Goal: Find specific page/section: Find specific page/section

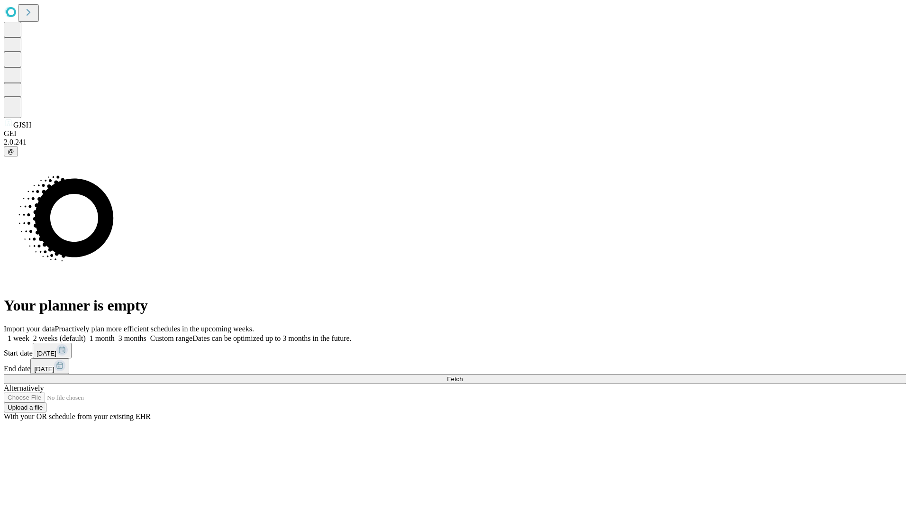
click at [463, 376] on span "Fetch" at bounding box center [455, 379] width 16 height 7
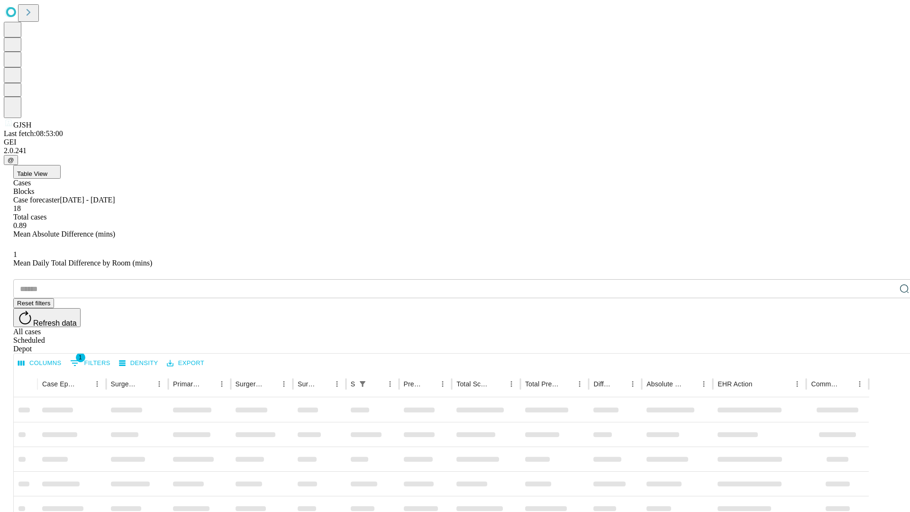
click at [886, 345] on div "Depot" at bounding box center [464, 349] width 903 height 9
